Goal: Task Accomplishment & Management: Manage account settings

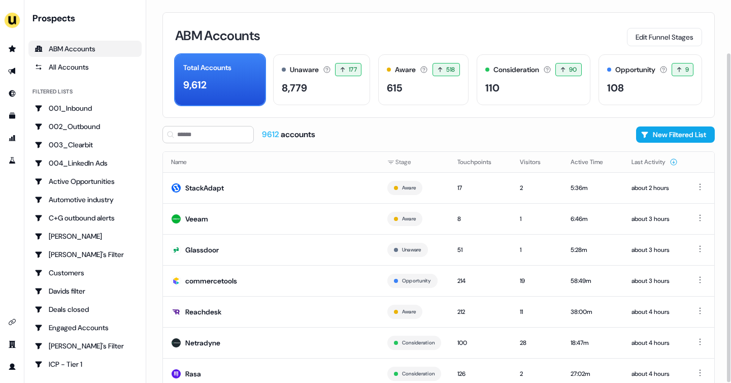
scroll to position [61, 0]
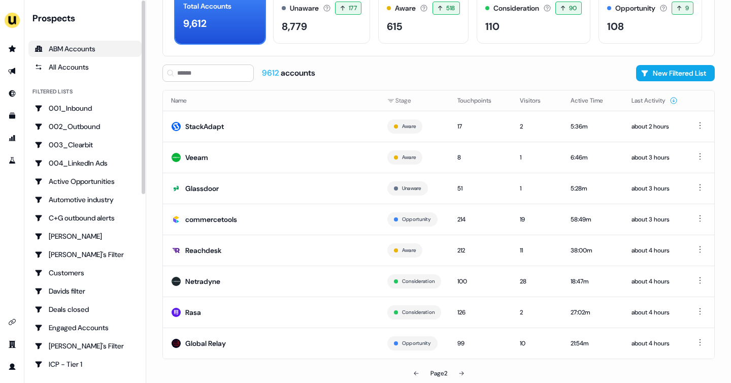
click at [89, 45] on div "ABM Accounts" at bounding box center [85, 49] width 101 height 10
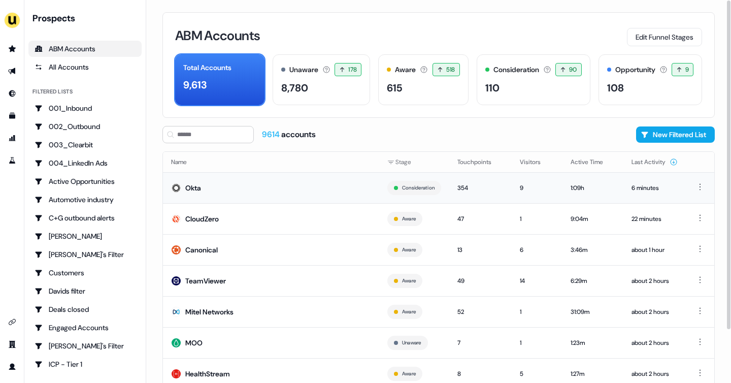
click at [341, 189] on td "Okta" at bounding box center [271, 187] width 216 height 31
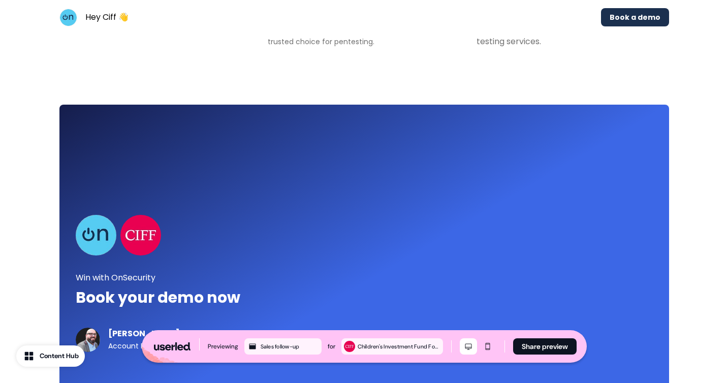
scroll to position [2456, 0]
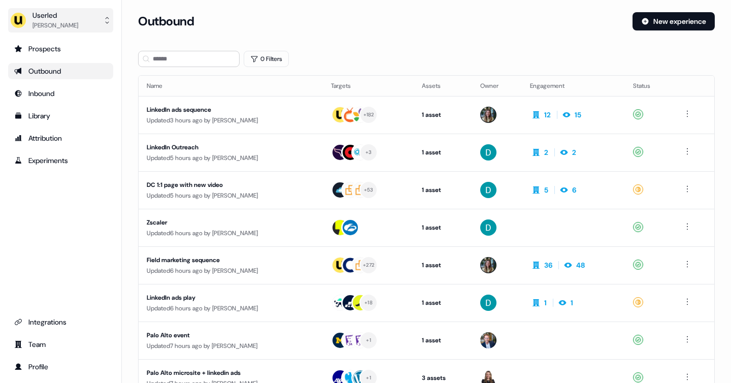
click at [81, 11] on button "Userled Yann Sarfati" at bounding box center [60, 20] width 105 height 24
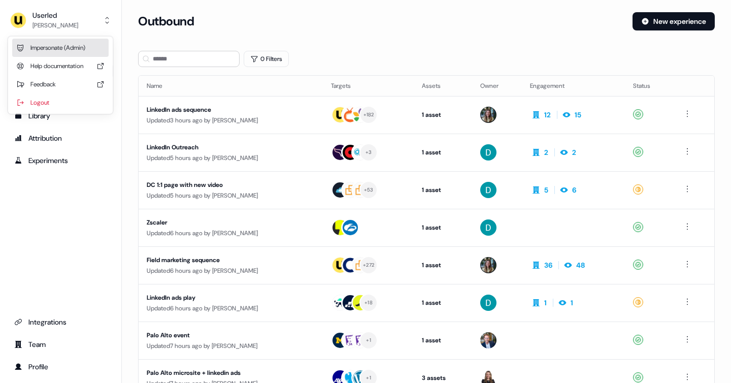
click at [68, 44] on div "Impersonate (Admin)" at bounding box center [60, 48] width 96 height 18
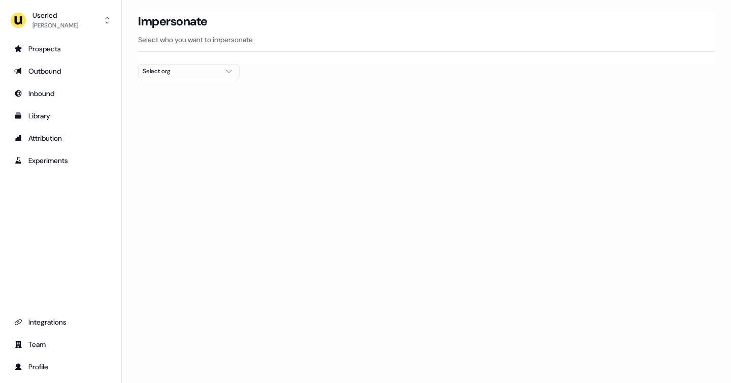
click at [182, 75] on div "Select org" at bounding box center [181, 71] width 76 height 10
type input "*"
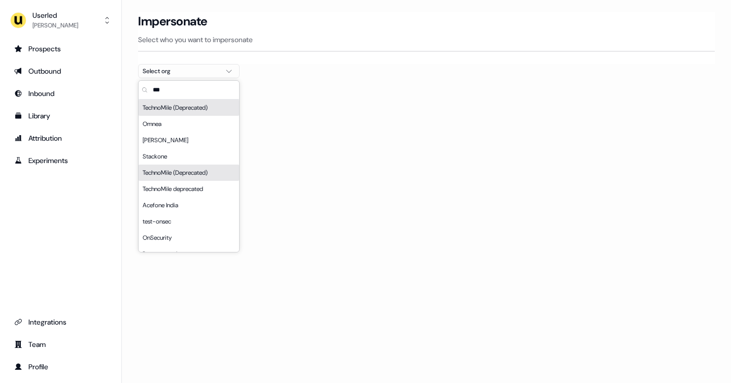
click at [170, 92] on input "***" at bounding box center [195, 90] width 88 height 18
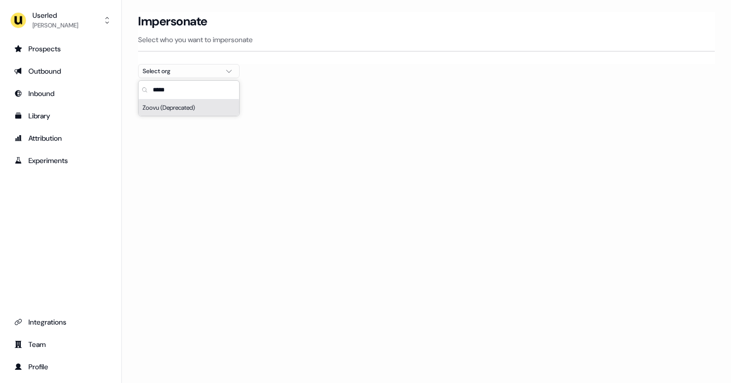
type input "*****"
click at [191, 111] on div "Zoovu (Deprecated)" at bounding box center [189, 108] width 101 height 16
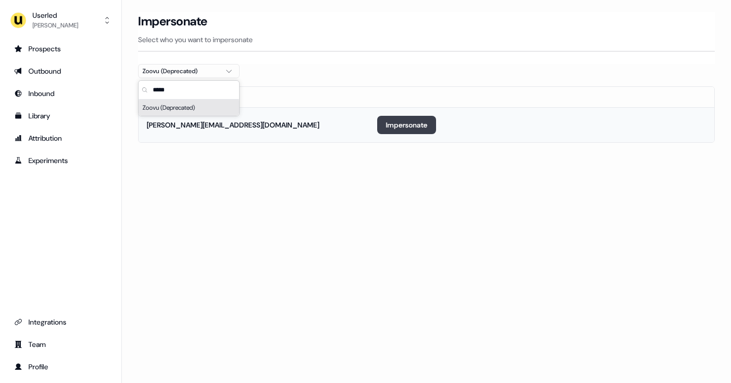
click at [407, 128] on button "Impersonate" at bounding box center [406, 125] width 59 height 18
